Goal: Task Accomplishment & Management: Manage account settings

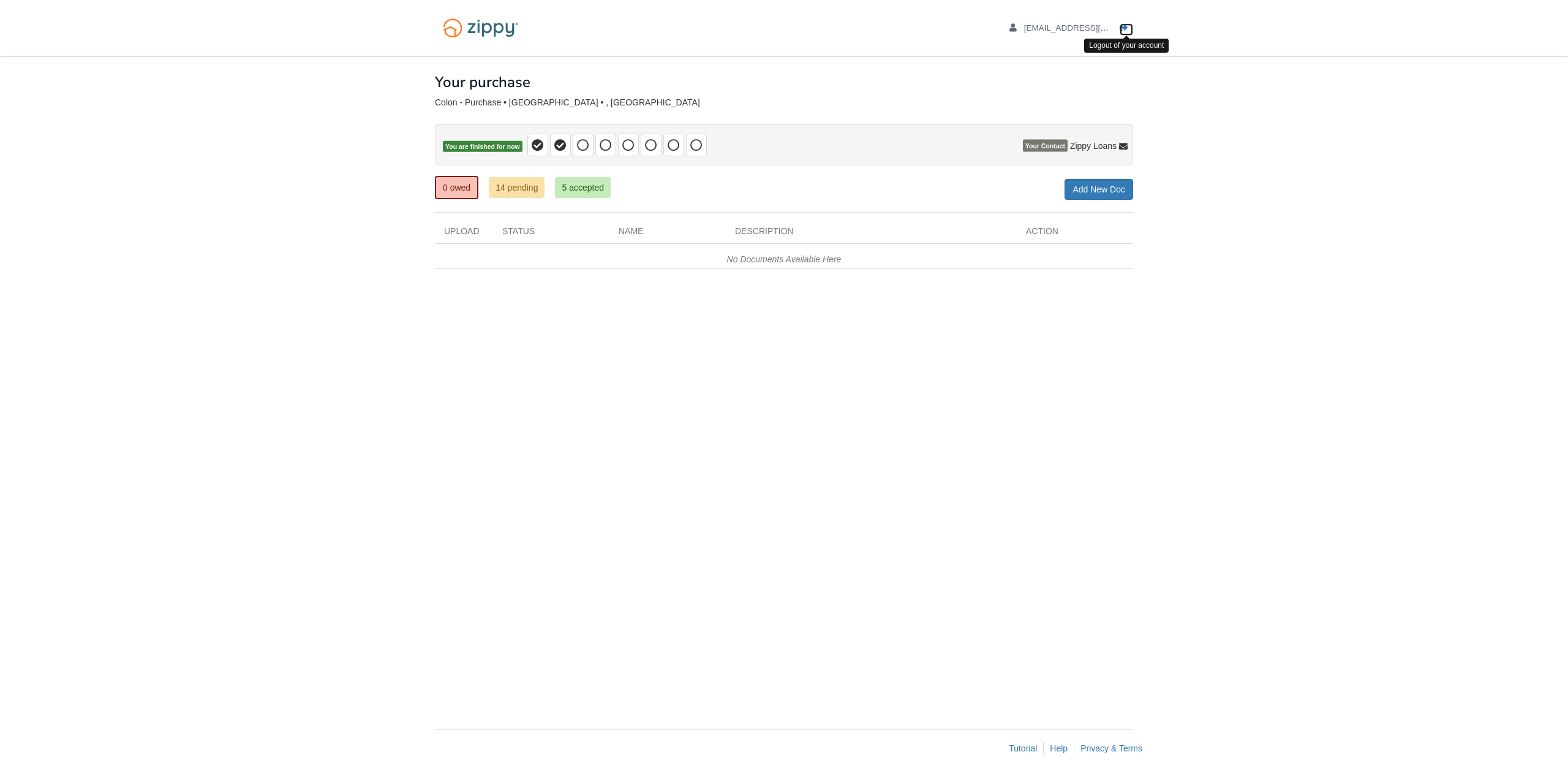
click at [1124, 29] on icon "Log out" at bounding box center [1124, 28] width 9 height 9
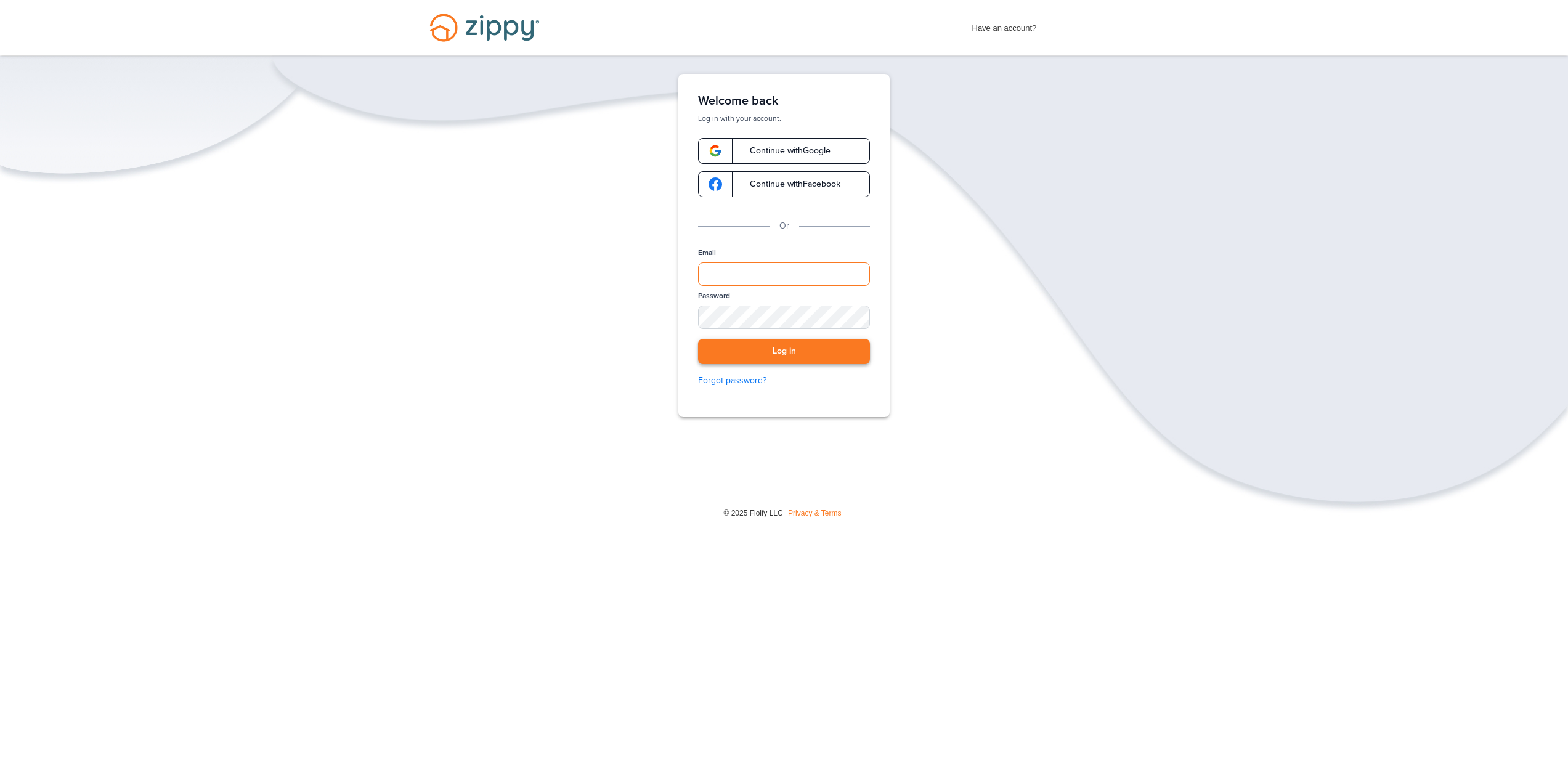
type input "**********"
click at [757, 345] on button "Log in" at bounding box center [783, 351] width 172 height 25
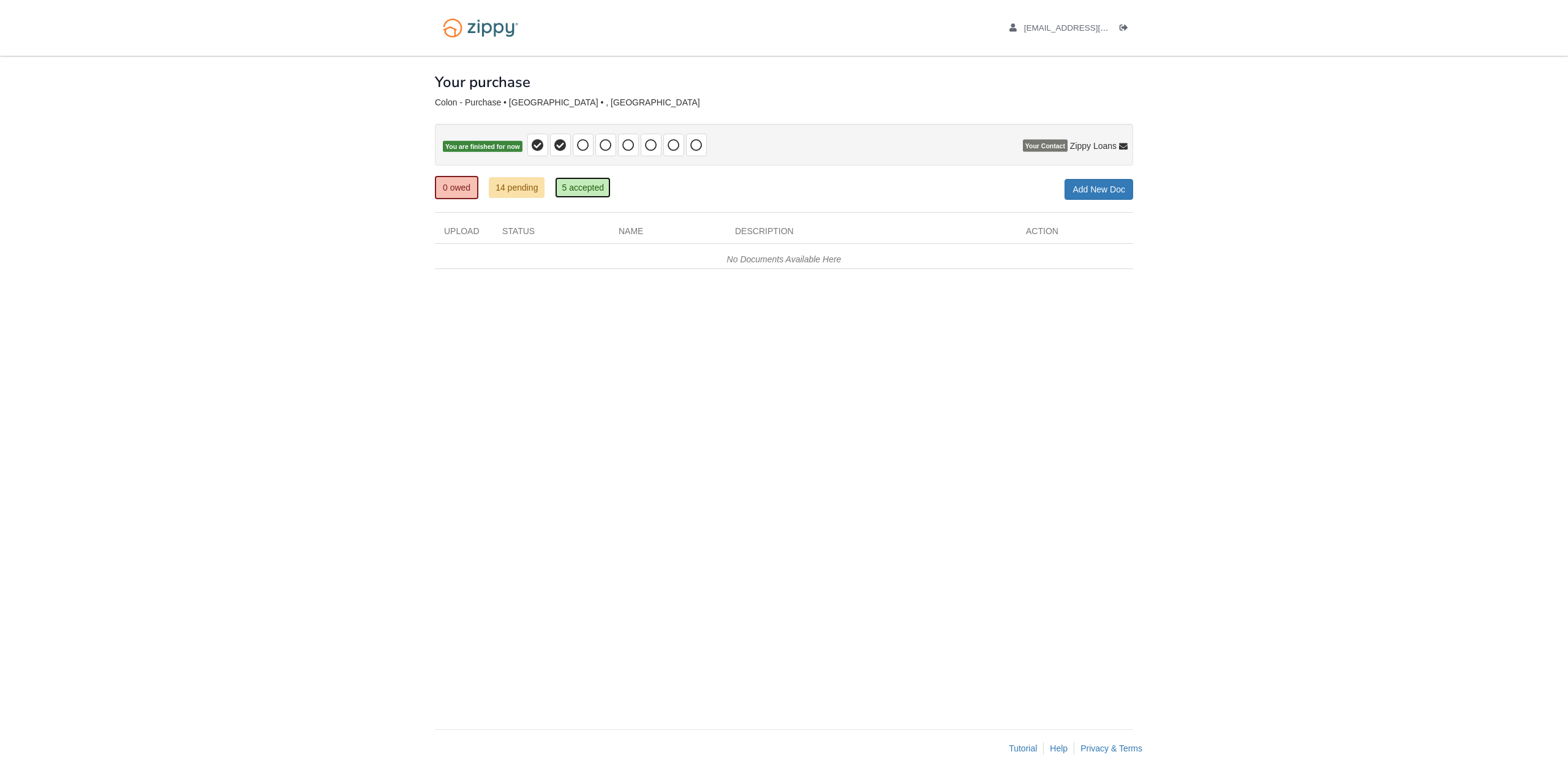
click at [588, 185] on link "5 accepted" at bounding box center [582, 187] width 56 height 21
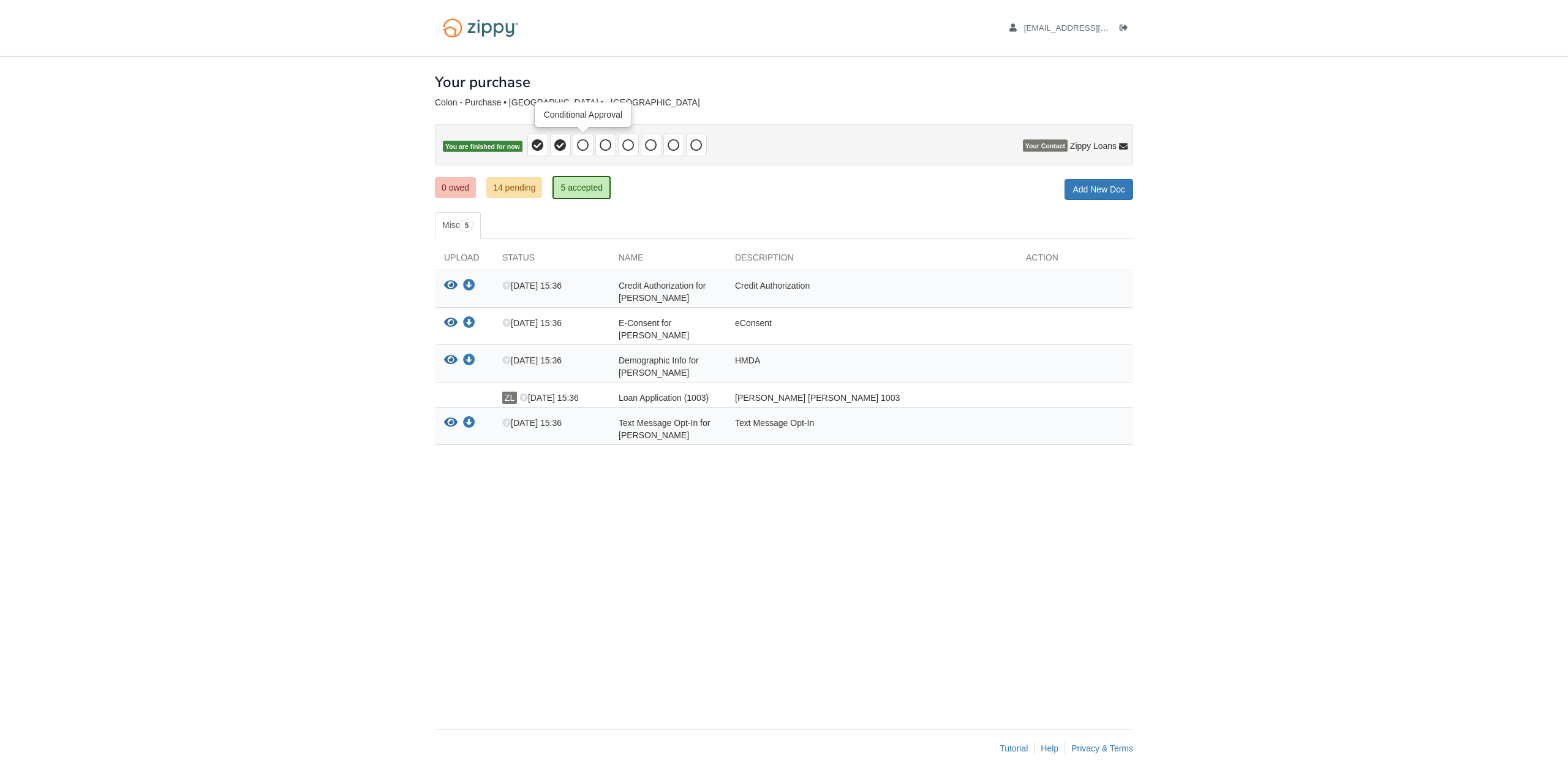
click at [584, 144] on icon at bounding box center [583, 145] width 12 height 13
click at [606, 145] on icon at bounding box center [606, 145] width 12 height 13
click at [592, 149] on span at bounding box center [582, 145] width 21 height 23
click at [604, 153] on span at bounding box center [606, 145] width 21 height 23
click at [622, 153] on span at bounding box center [628, 145] width 21 height 23
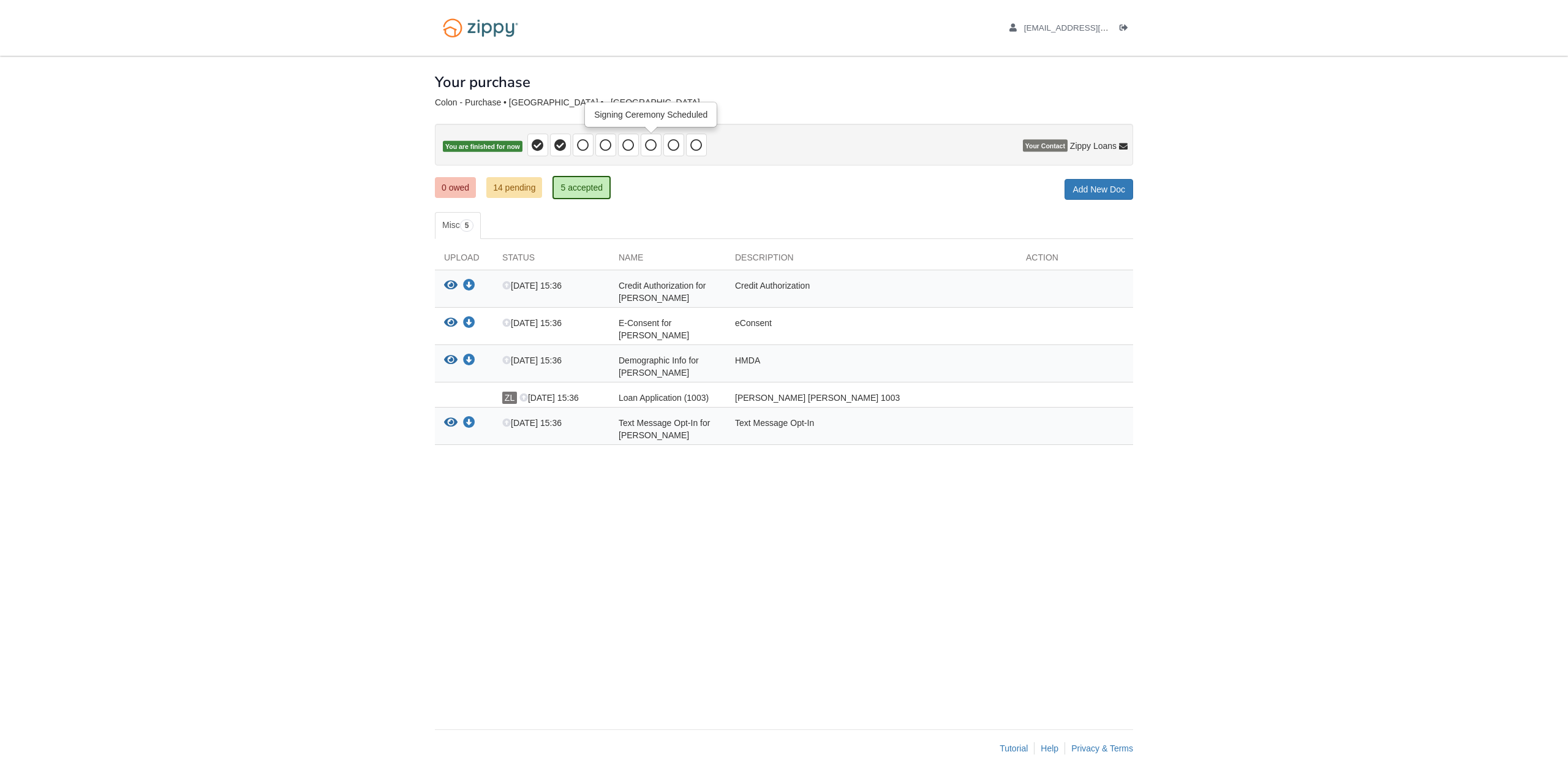
click at [645, 148] on icon at bounding box center [651, 145] width 12 height 13
click at [669, 146] on icon at bounding box center [674, 145] width 12 height 13
click at [685, 144] on span at bounding box center [618, 145] width 181 height 23
click at [692, 144] on icon at bounding box center [697, 145] width 12 height 13
click at [494, 143] on span "You are finished for now" at bounding box center [482, 146] width 79 height 12
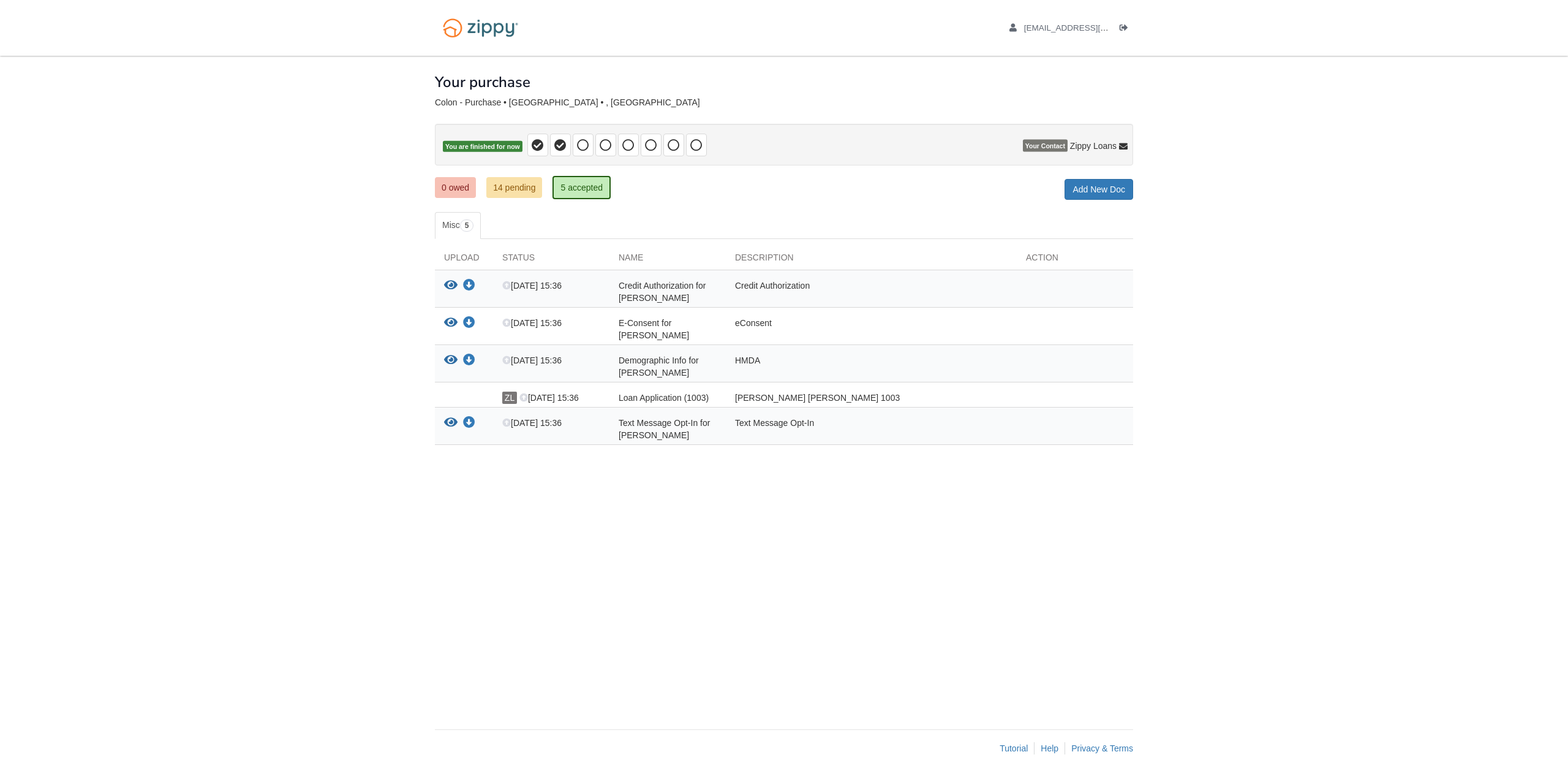
click at [331, 113] on body "[EMAIL_ADDRESS][DOMAIN_NAME] Logout" at bounding box center [784, 390] width 1568 height 779
